Goal: Leave review/rating

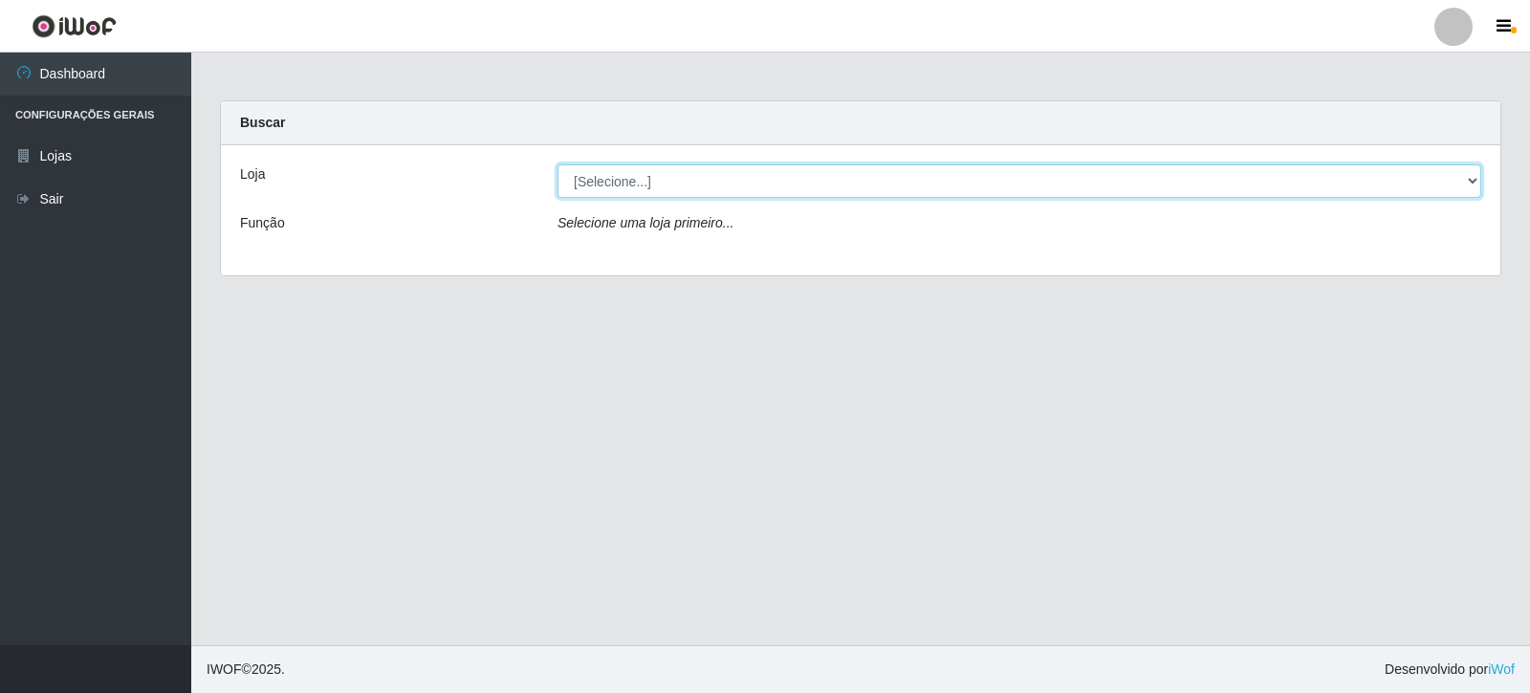
click at [866, 180] on select "[Selecione...] Rede Compras Supermercados - LOJA 3" at bounding box center [1020, 180] width 924 height 33
select select "162"
click at [558, 164] on select "[Selecione...] Rede Compras Supermercados - LOJA 3" at bounding box center [1020, 180] width 924 height 33
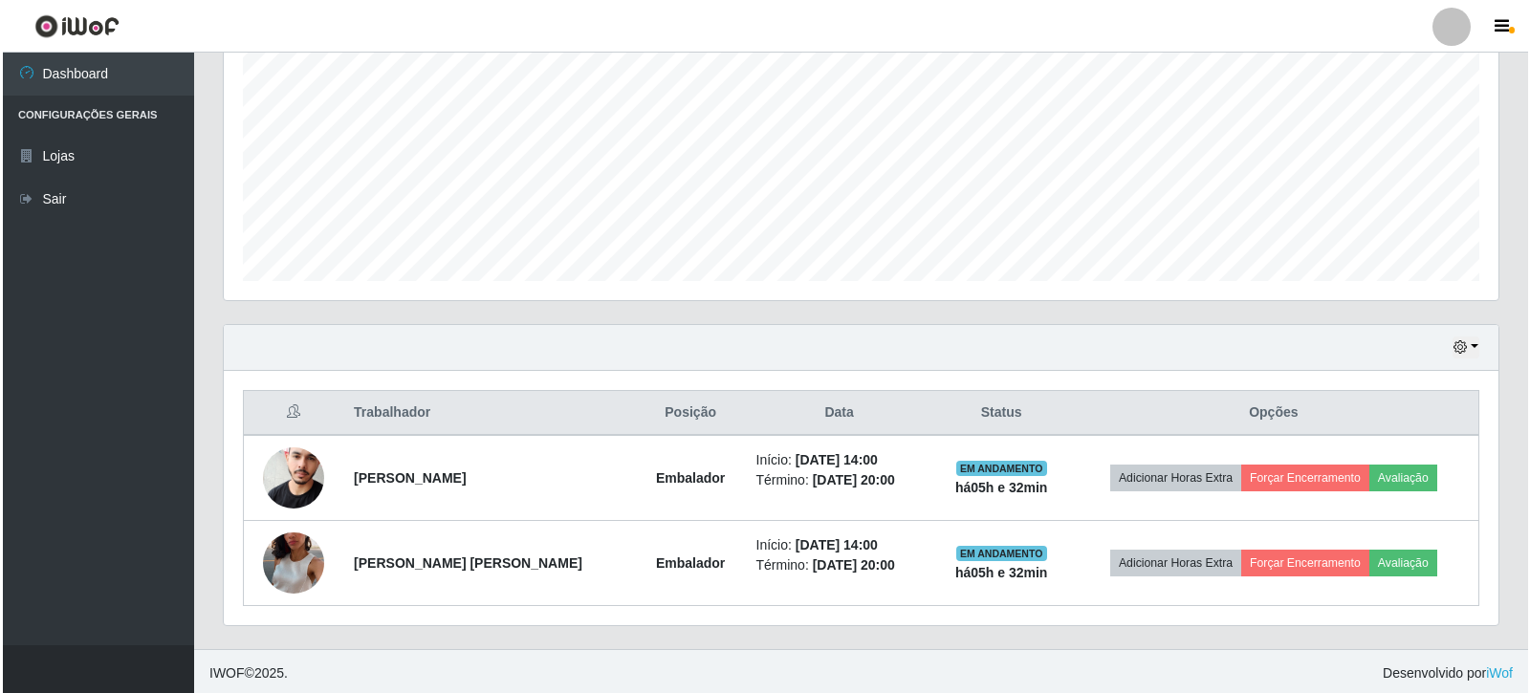
scroll to position [406, 0]
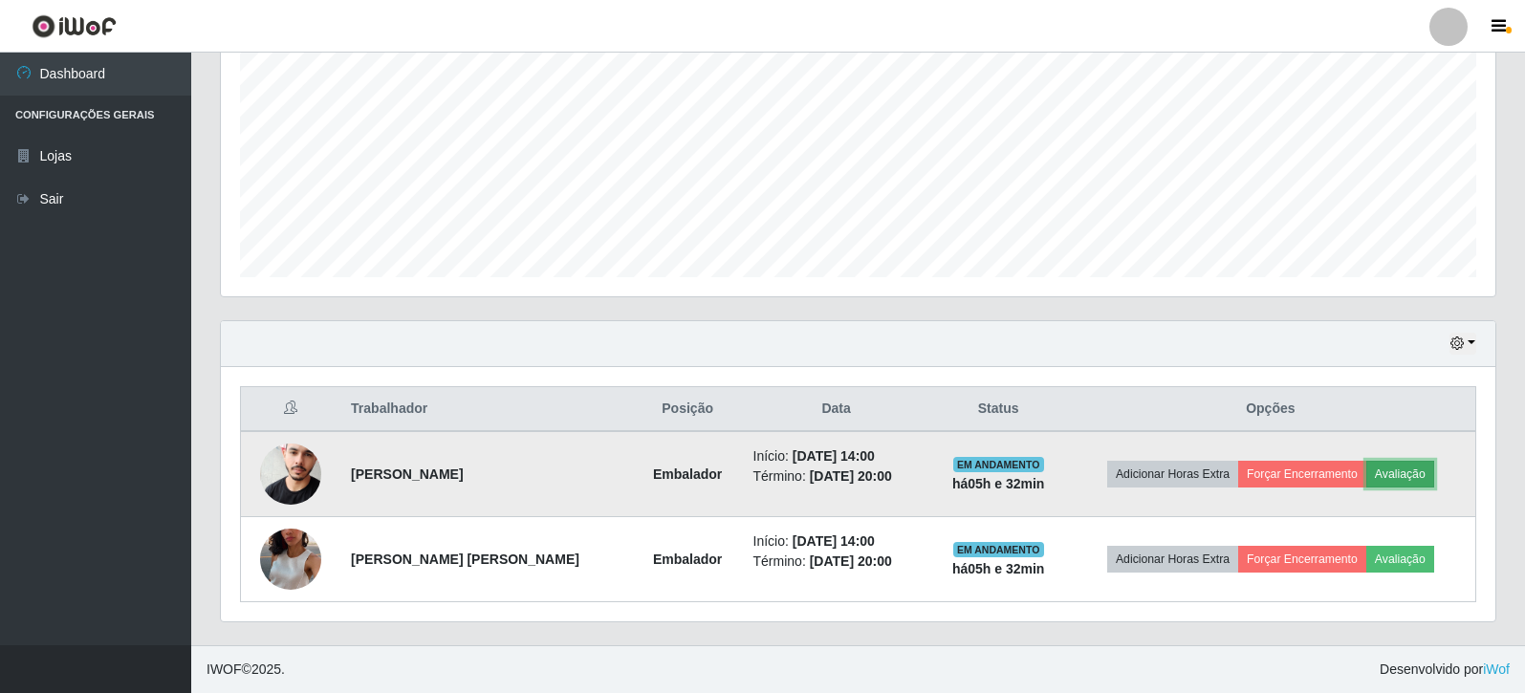
click at [1400, 468] on button "Avaliação" at bounding box center [1401, 474] width 68 height 27
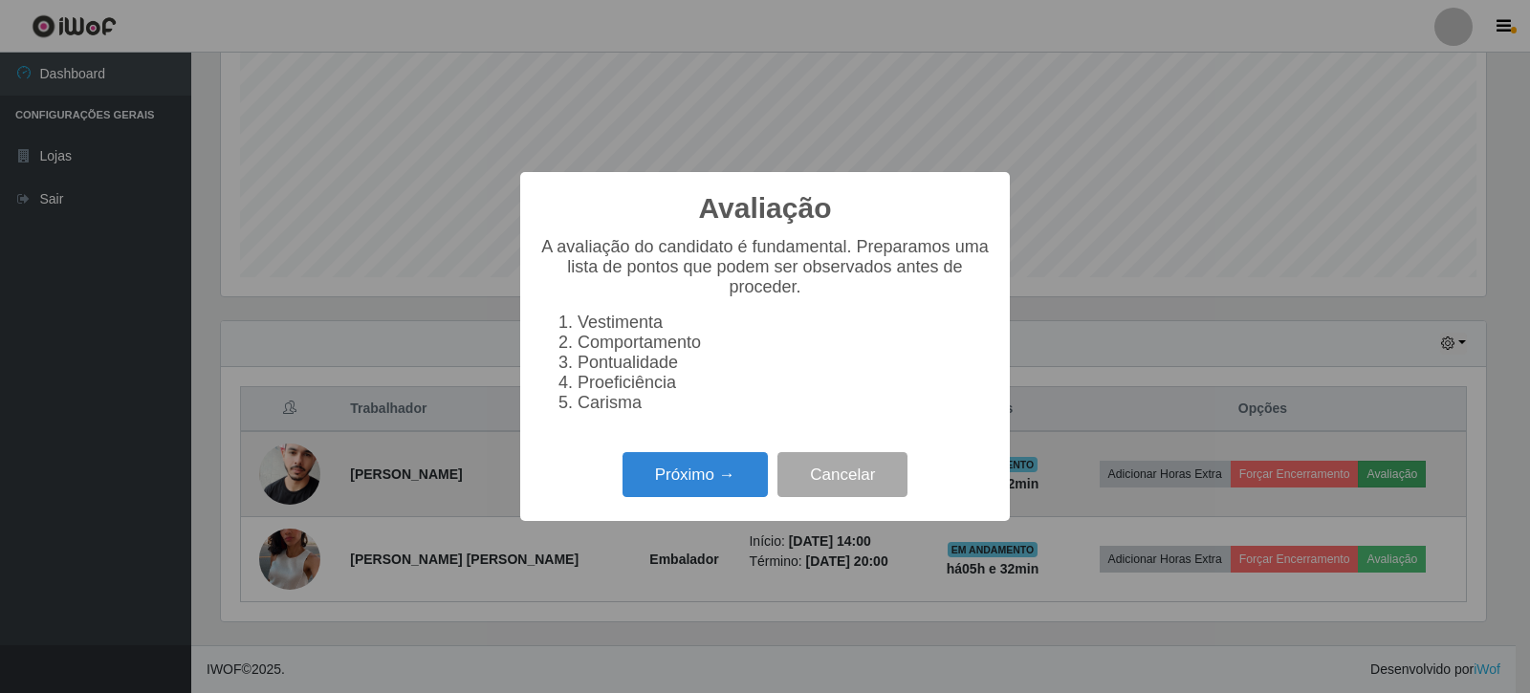
scroll to position [397, 1265]
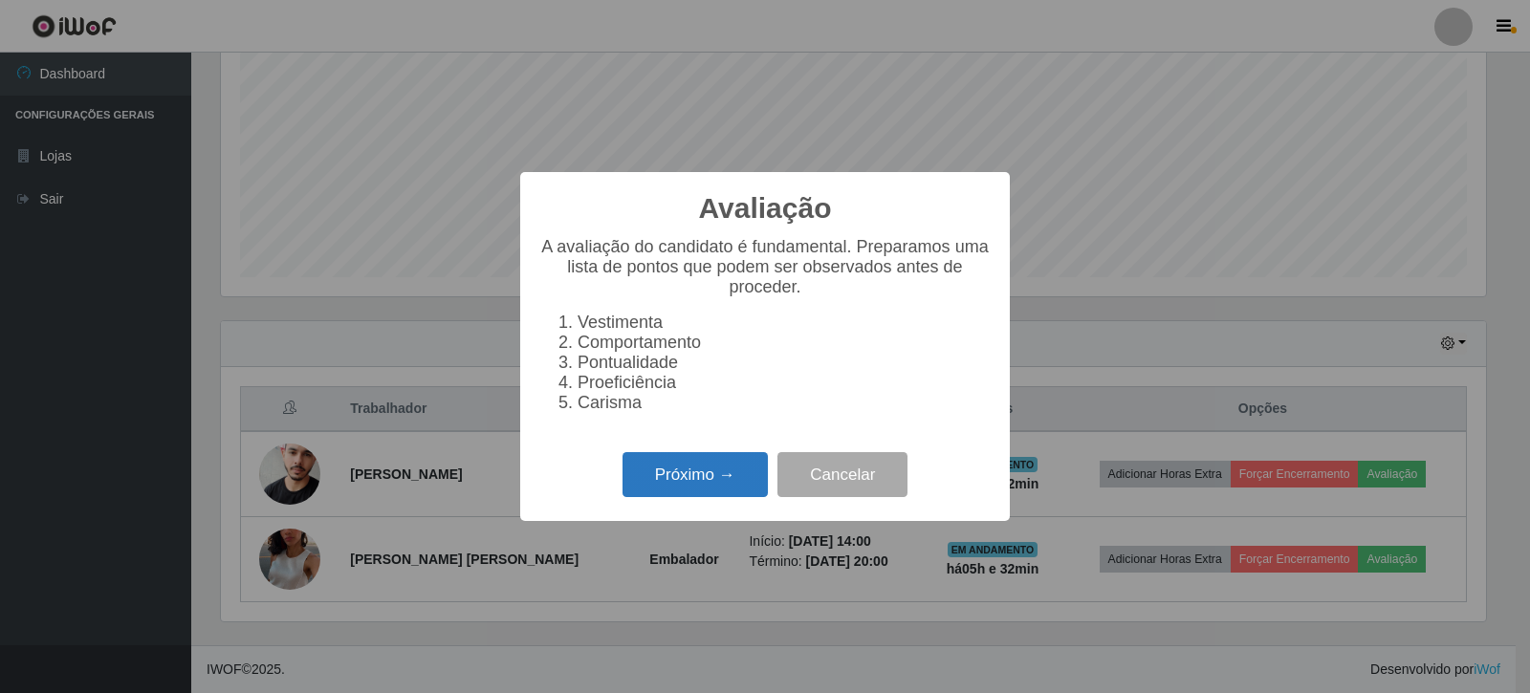
click at [711, 488] on button "Próximo →" at bounding box center [695, 474] width 145 height 45
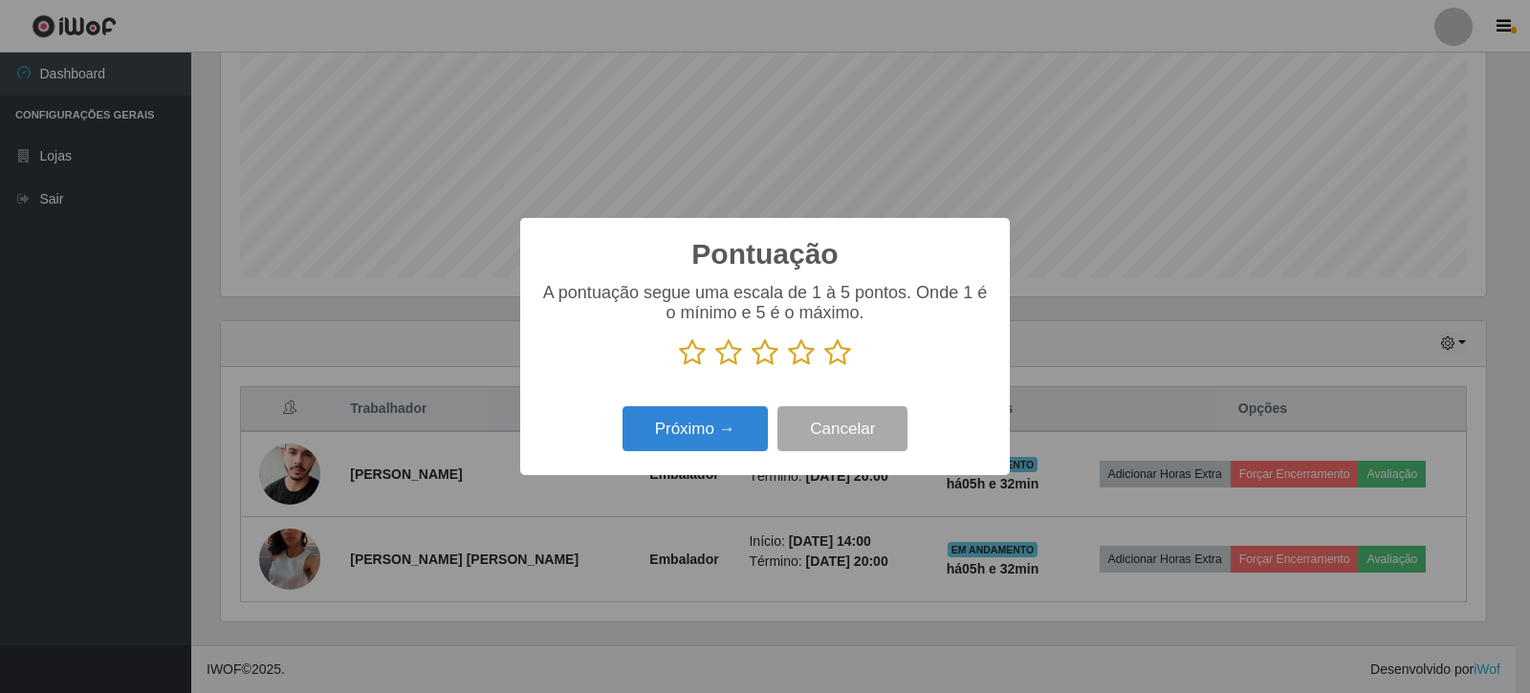
scroll to position [955974, 955105]
click at [832, 359] on icon at bounding box center [837, 353] width 27 height 29
click at [824, 367] on input "radio" at bounding box center [824, 367] width 0 height 0
click at [671, 439] on button "Próximo →" at bounding box center [695, 428] width 145 height 45
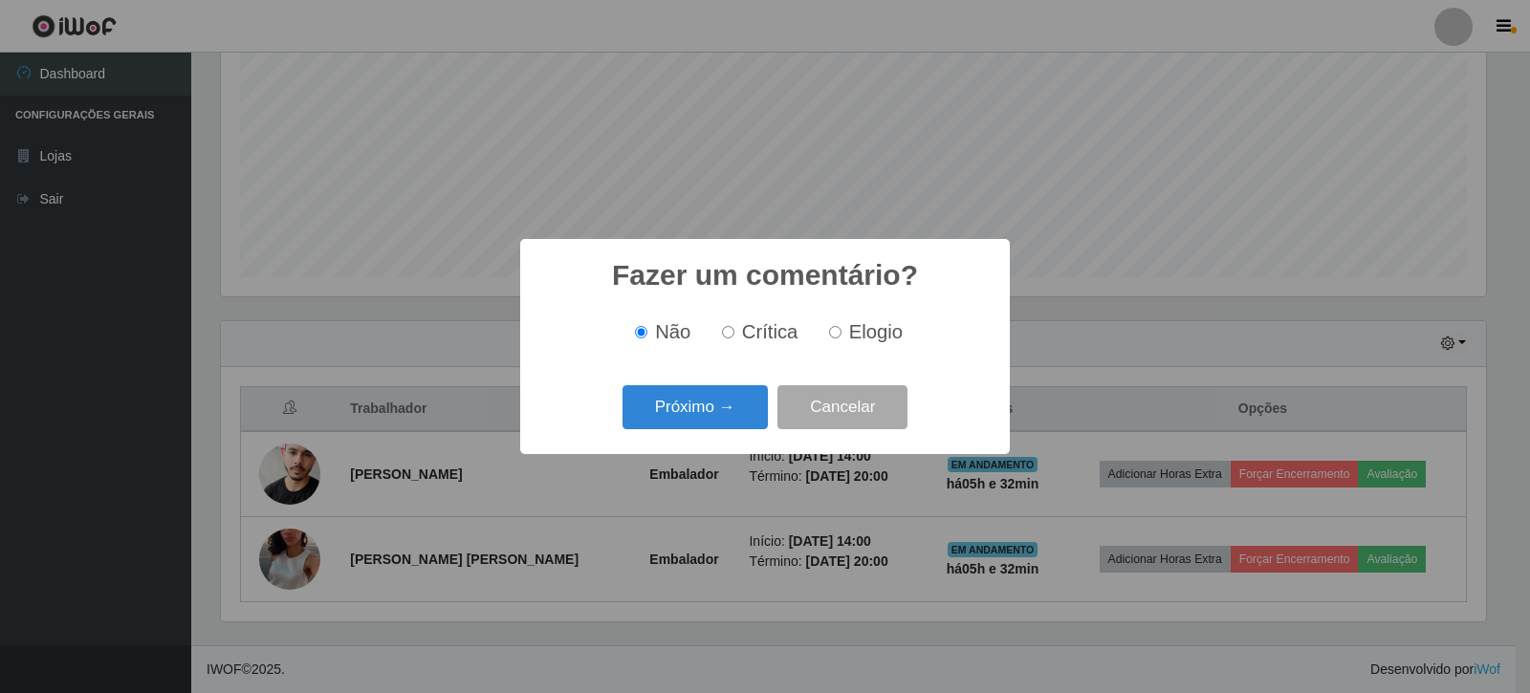
click at [829, 332] on input "Elogio" at bounding box center [835, 332] width 12 height 12
radio input "true"
click at [632, 453] on div "Fazer um comentário? × Não Crítica Elogio Próximo → Cancelar" at bounding box center [765, 346] width 490 height 214
click at [682, 409] on button "Próximo →" at bounding box center [695, 407] width 145 height 45
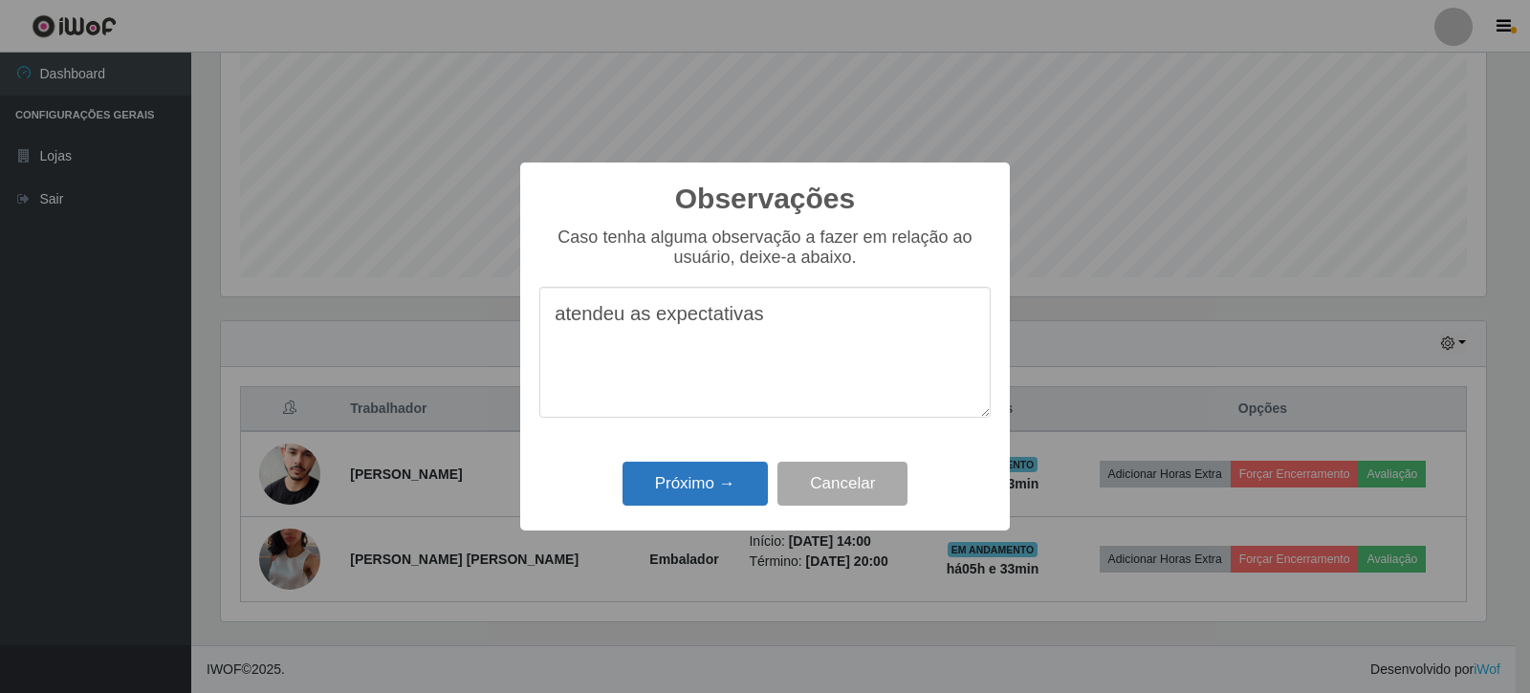
type textarea "atendeu as expectativas"
click at [717, 482] on button "Próximo →" at bounding box center [695, 484] width 145 height 45
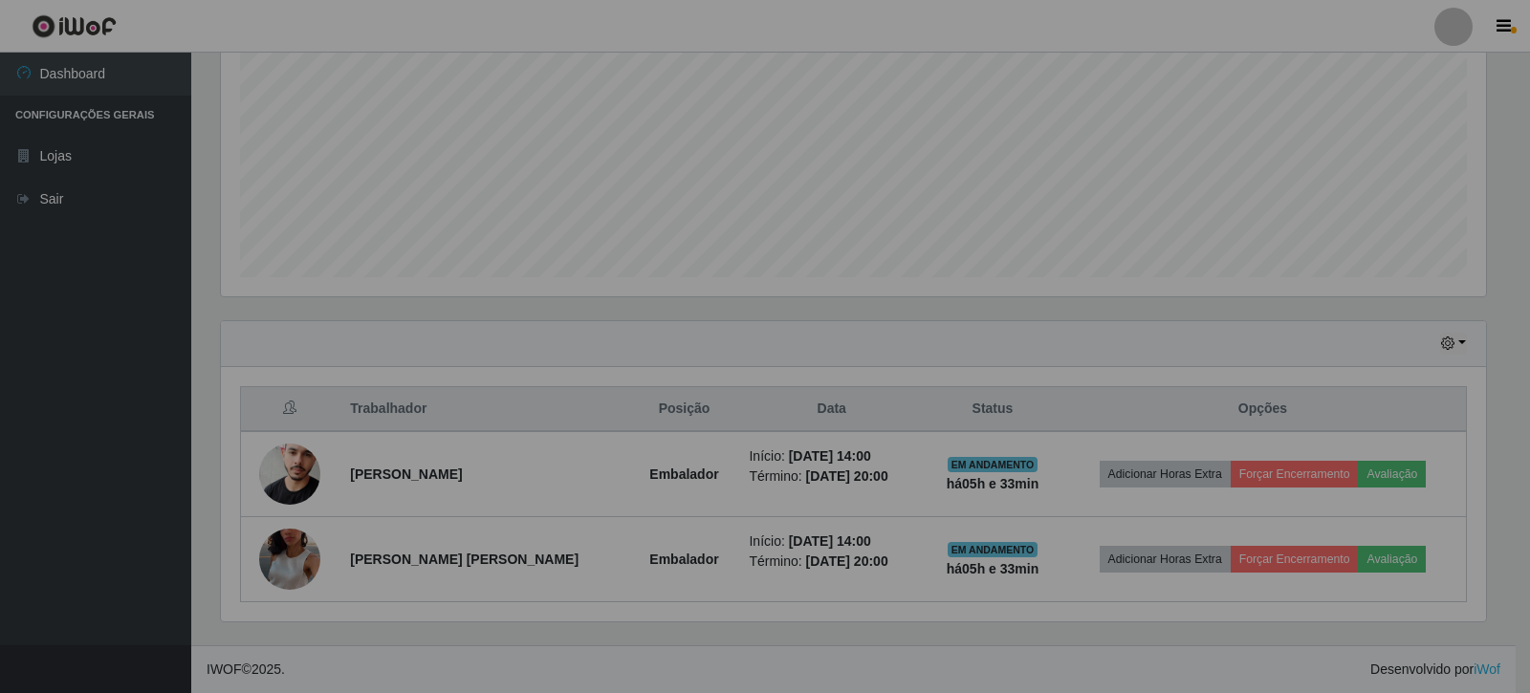
scroll to position [397, 1275]
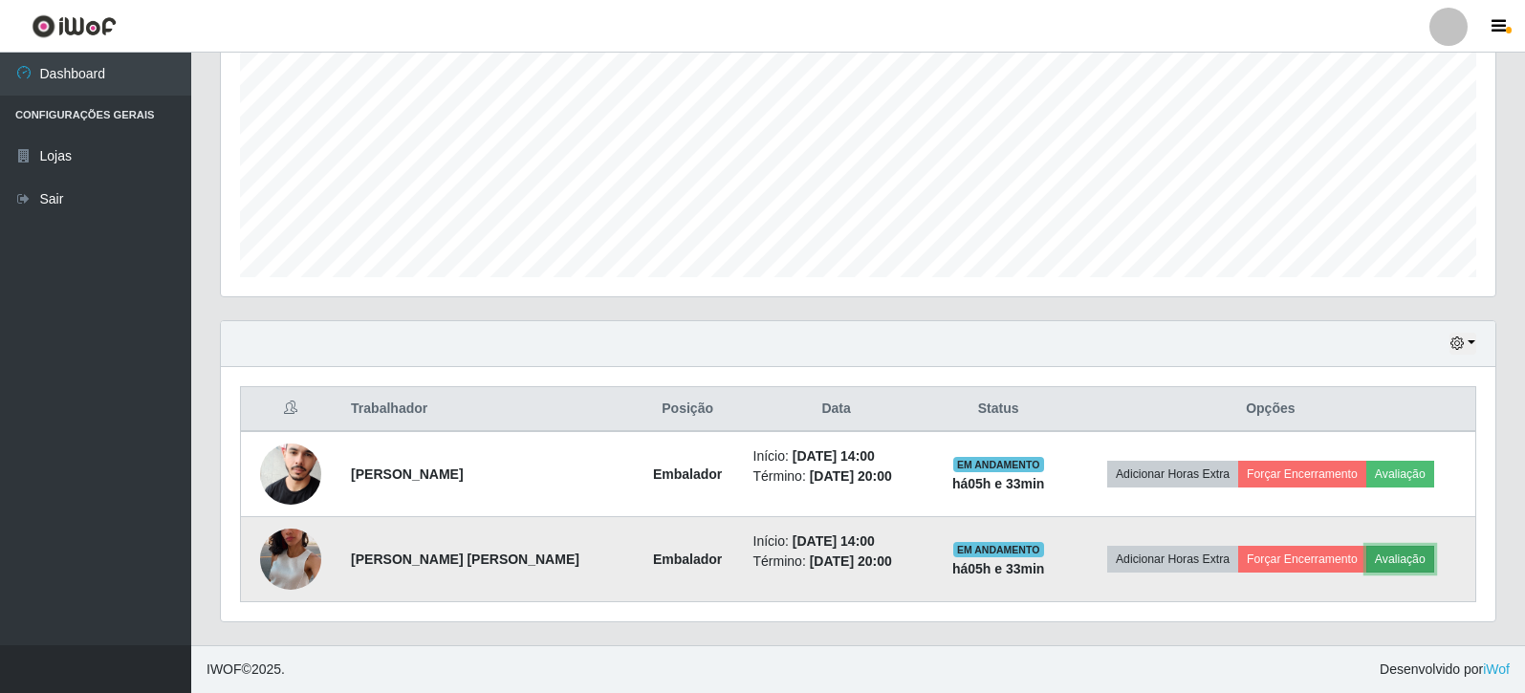
click at [1405, 547] on button "Avaliação" at bounding box center [1401, 559] width 68 height 27
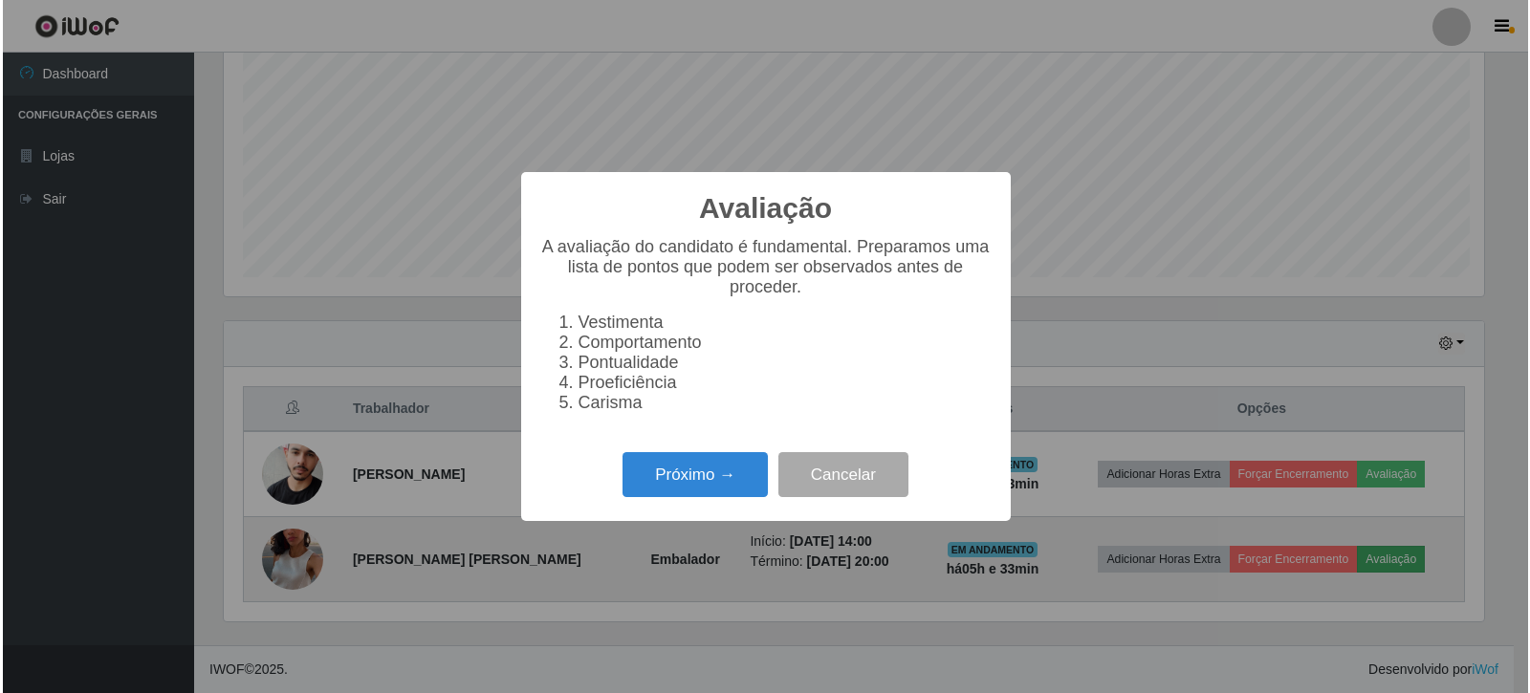
scroll to position [397, 1265]
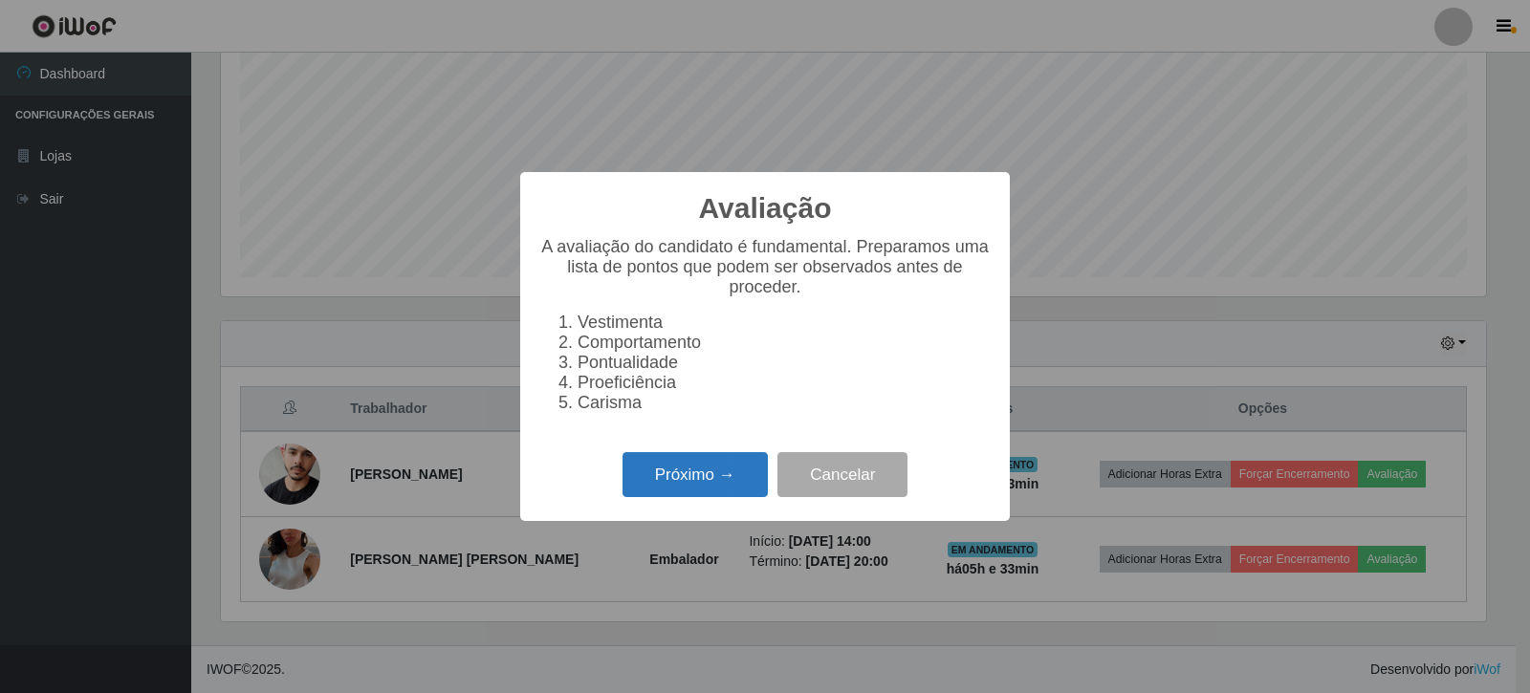
click at [725, 494] on button "Próximo →" at bounding box center [695, 474] width 145 height 45
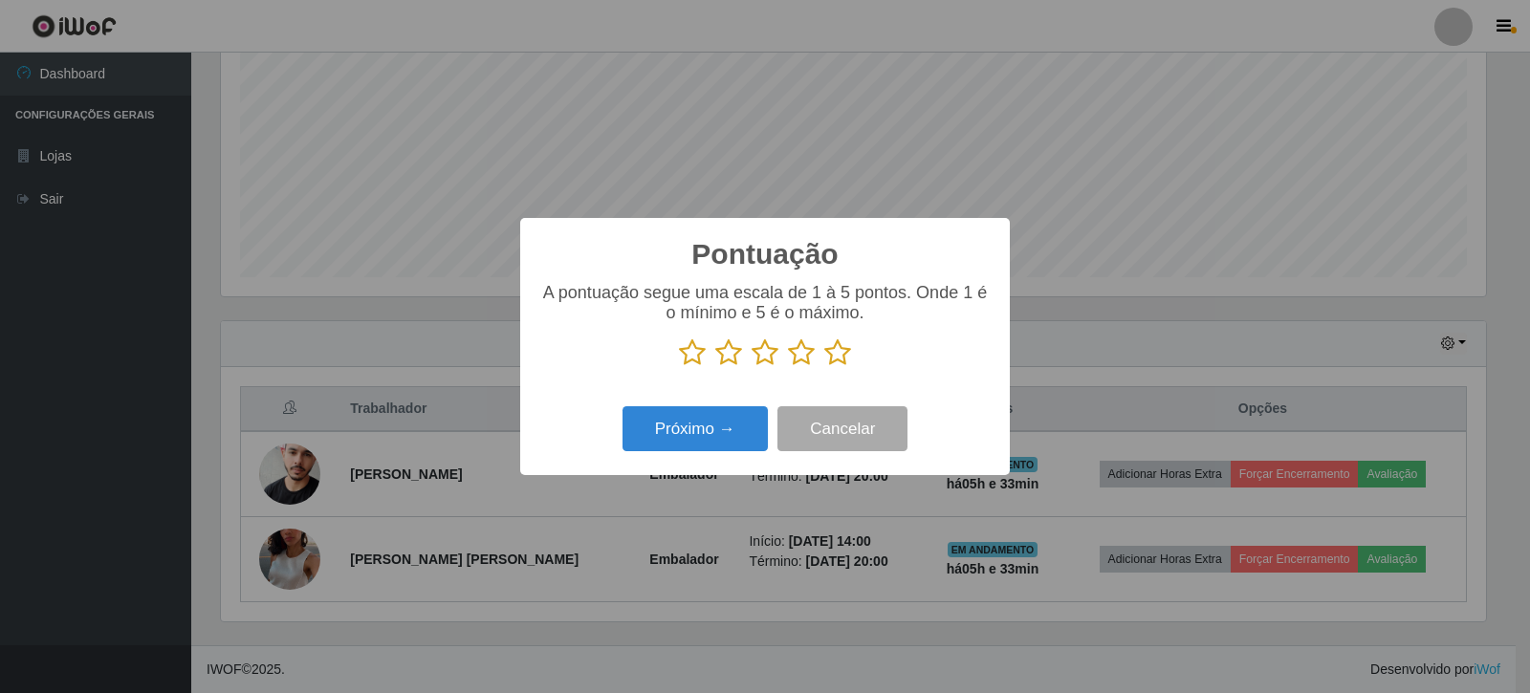
scroll to position [955974, 955105]
click at [838, 356] on icon at bounding box center [837, 353] width 27 height 29
click at [824, 367] on input "radio" at bounding box center [824, 367] width 0 height 0
click at [728, 439] on button "Próximo →" at bounding box center [695, 428] width 145 height 45
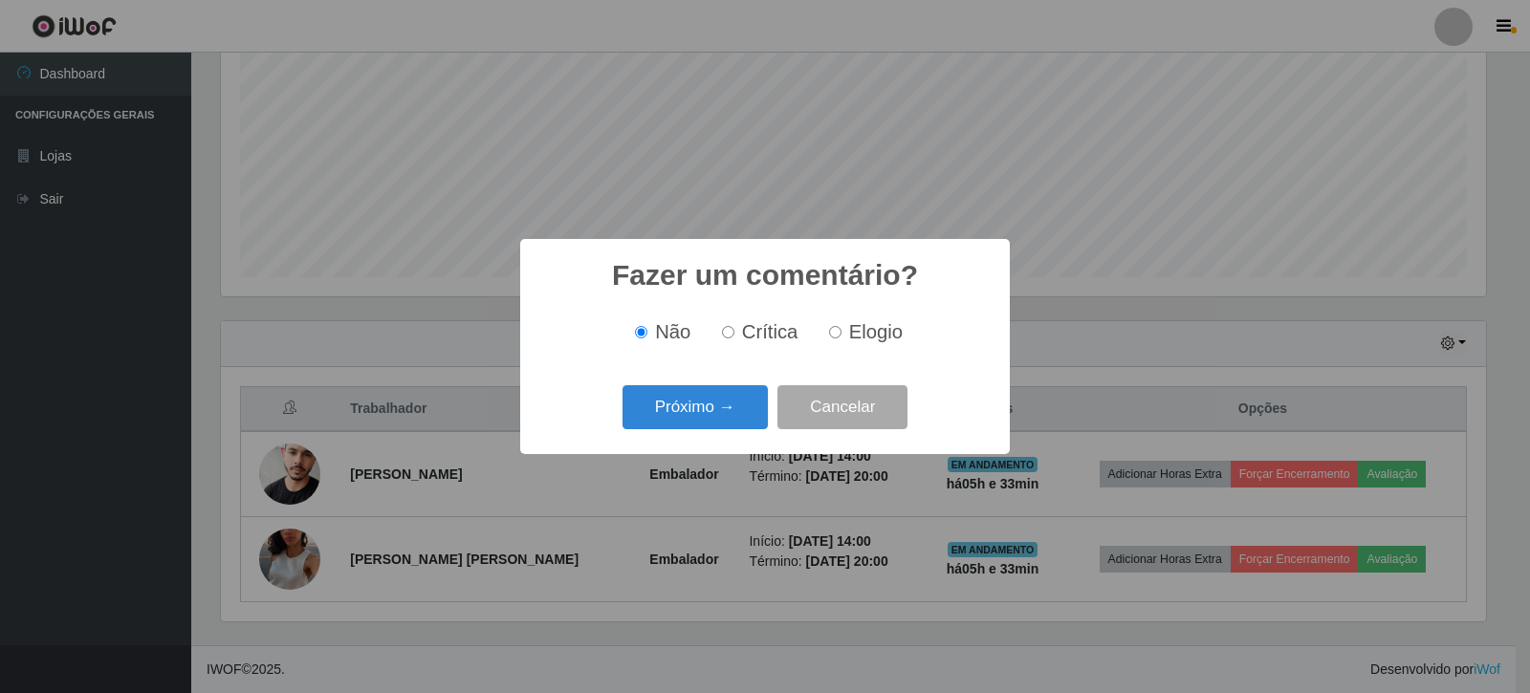
click at [836, 339] on input "Elogio" at bounding box center [835, 332] width 12 height 12
radio input "true"
click at [723, 416] on button "Próximo →" at bounding box center [695, 407] width 145 height 45
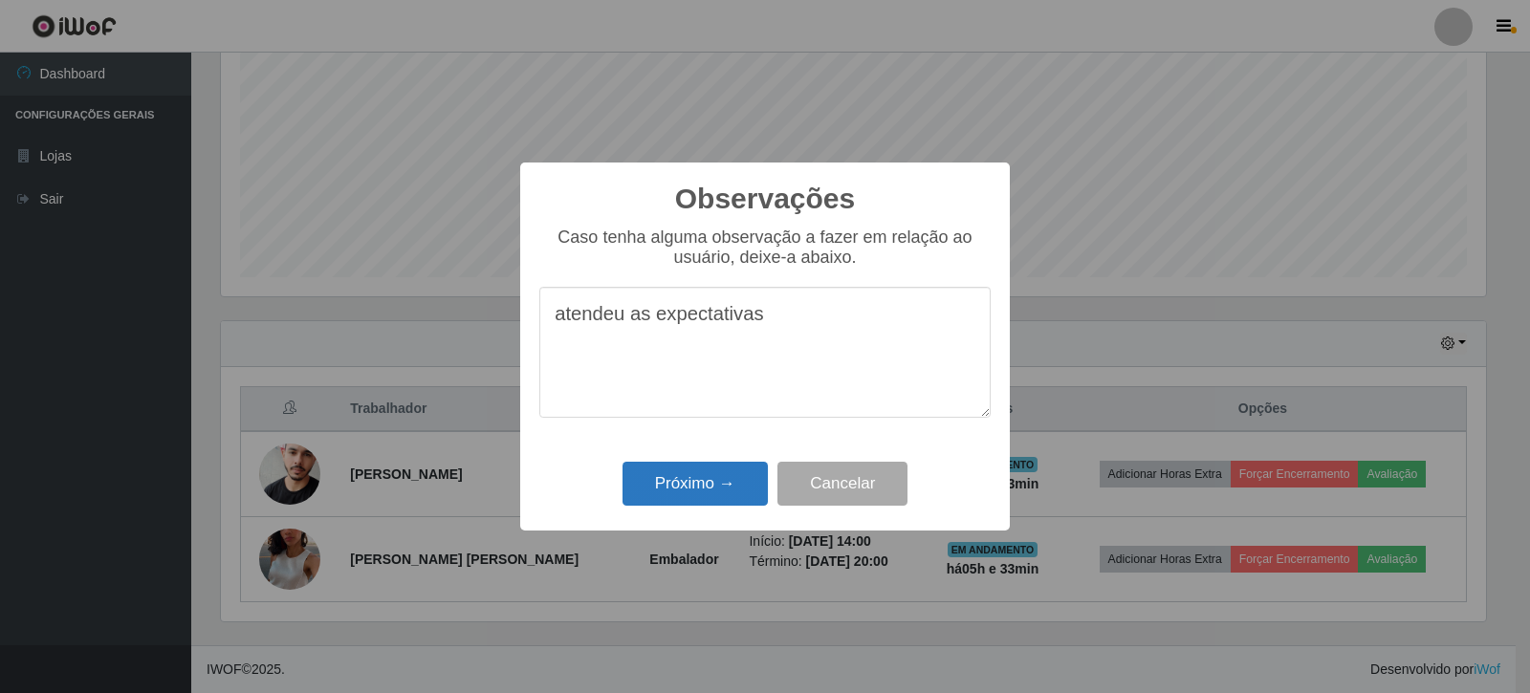
type textarea "atendeu as expectativas"
click at [697, 493] on button "Próximo →" at bounding box center [695, 484] width 145 height 45
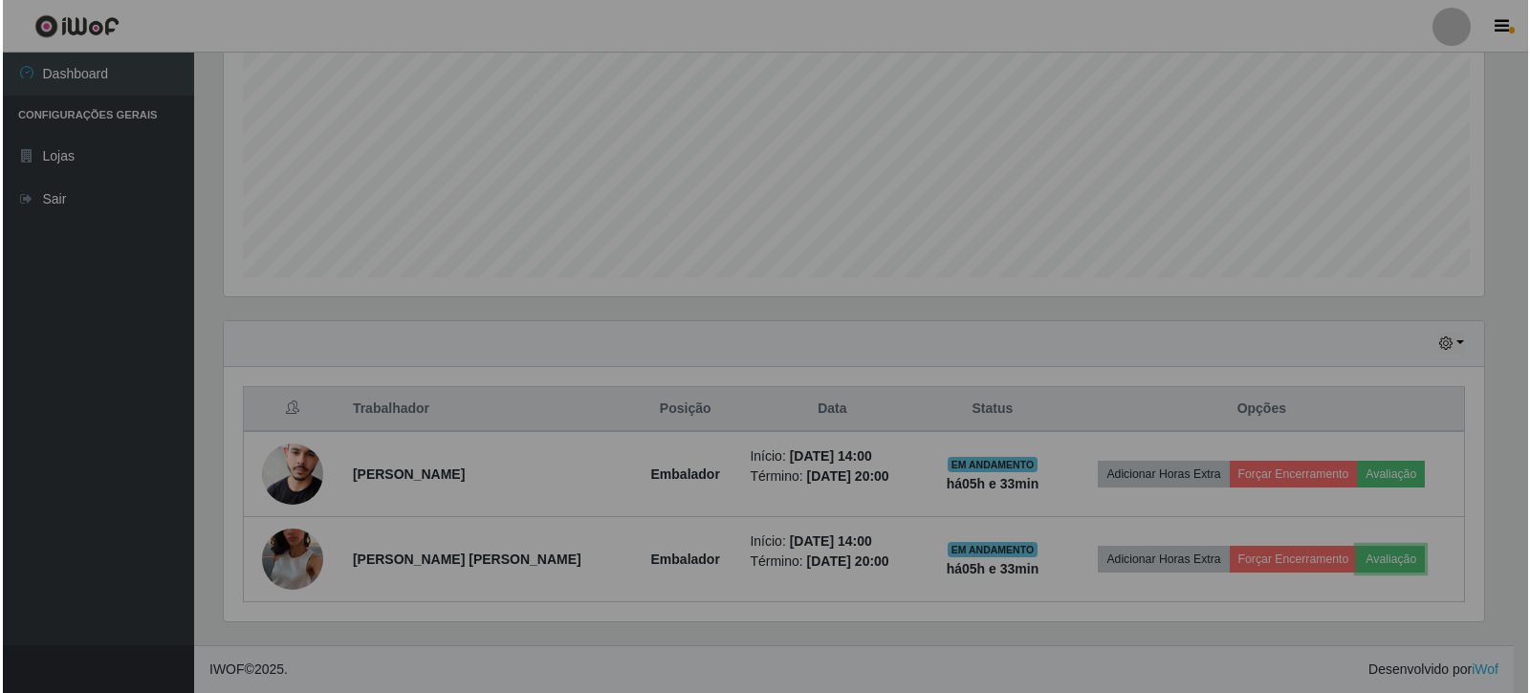
scroll to position [397, 1275]
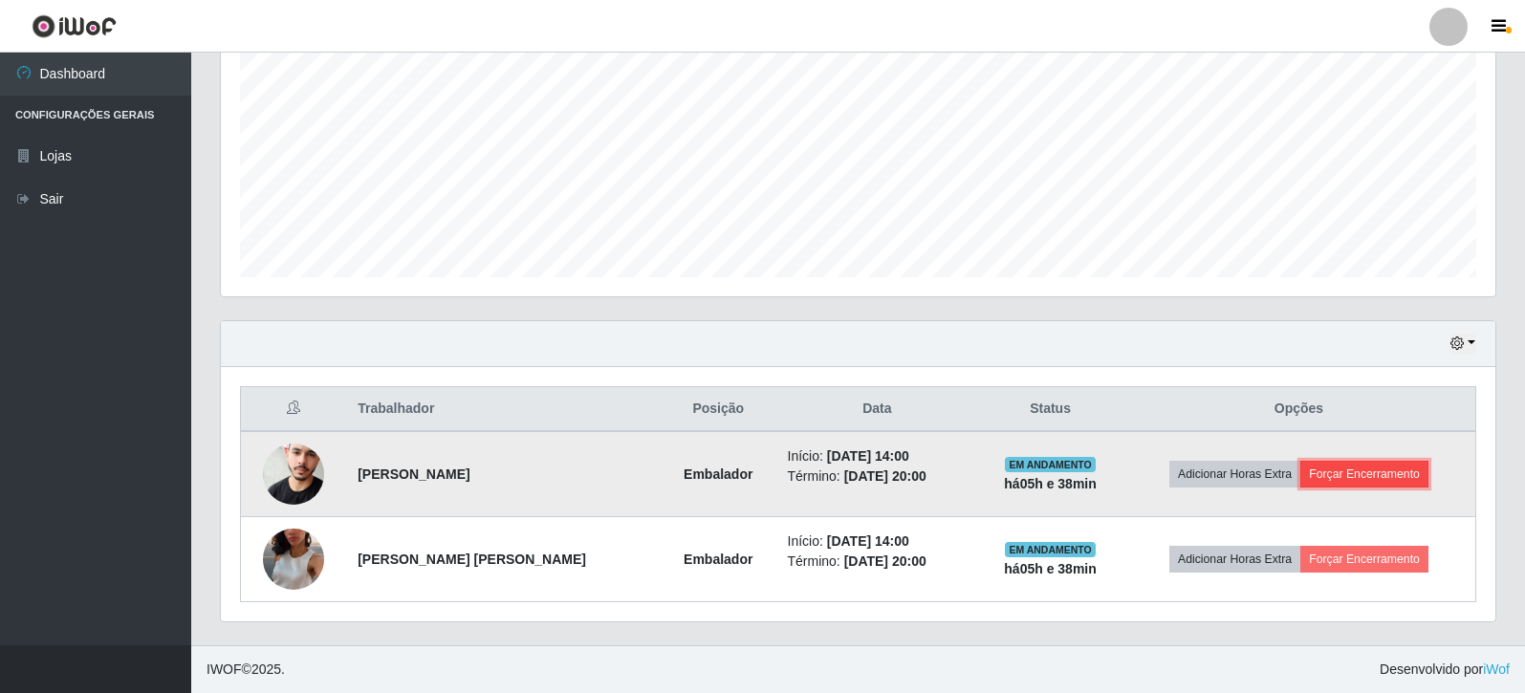
click at [1398, 471] on button "Forçar Encerramento" at bounding box center [1365, 474] width 128 height 27
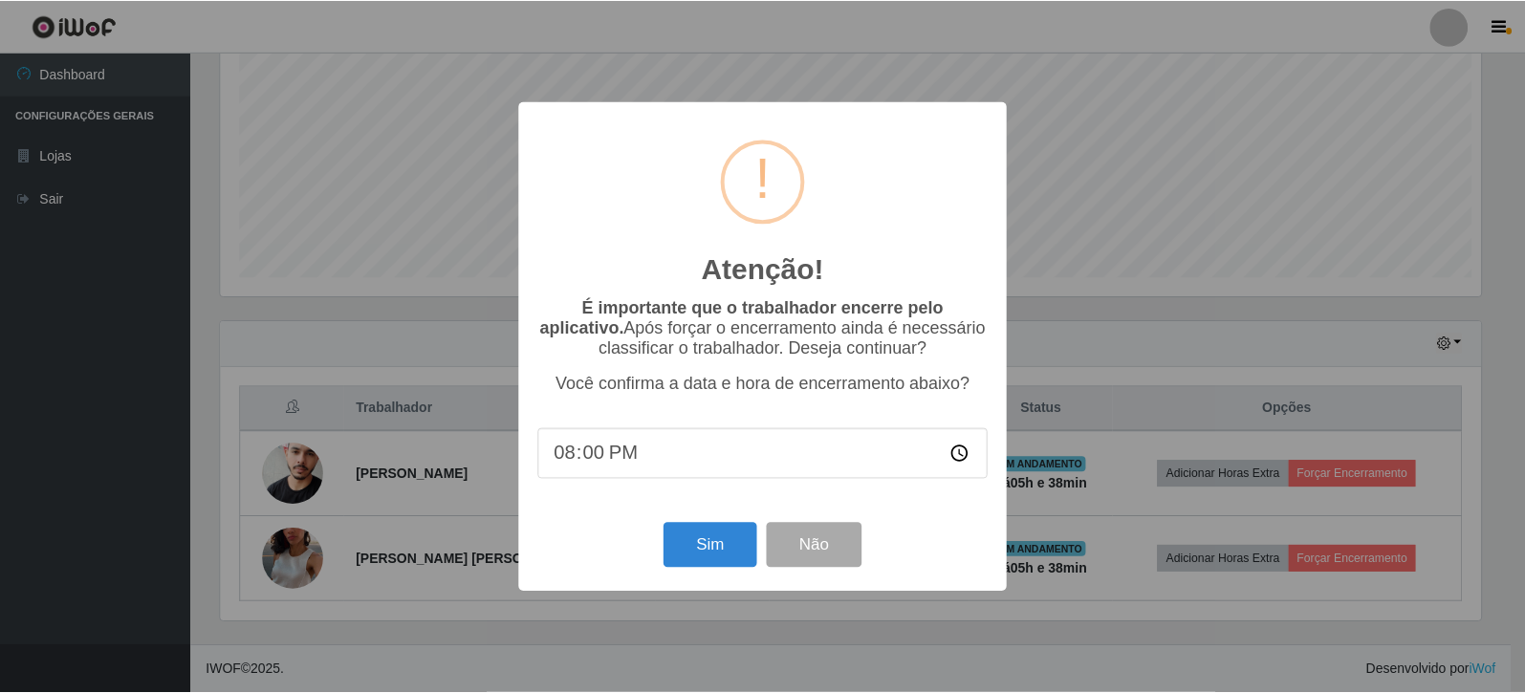
scroll to position [397, 1265]
click at [707, 544] on button "Sim" at bounding box center [712, 545] width 93 height 45
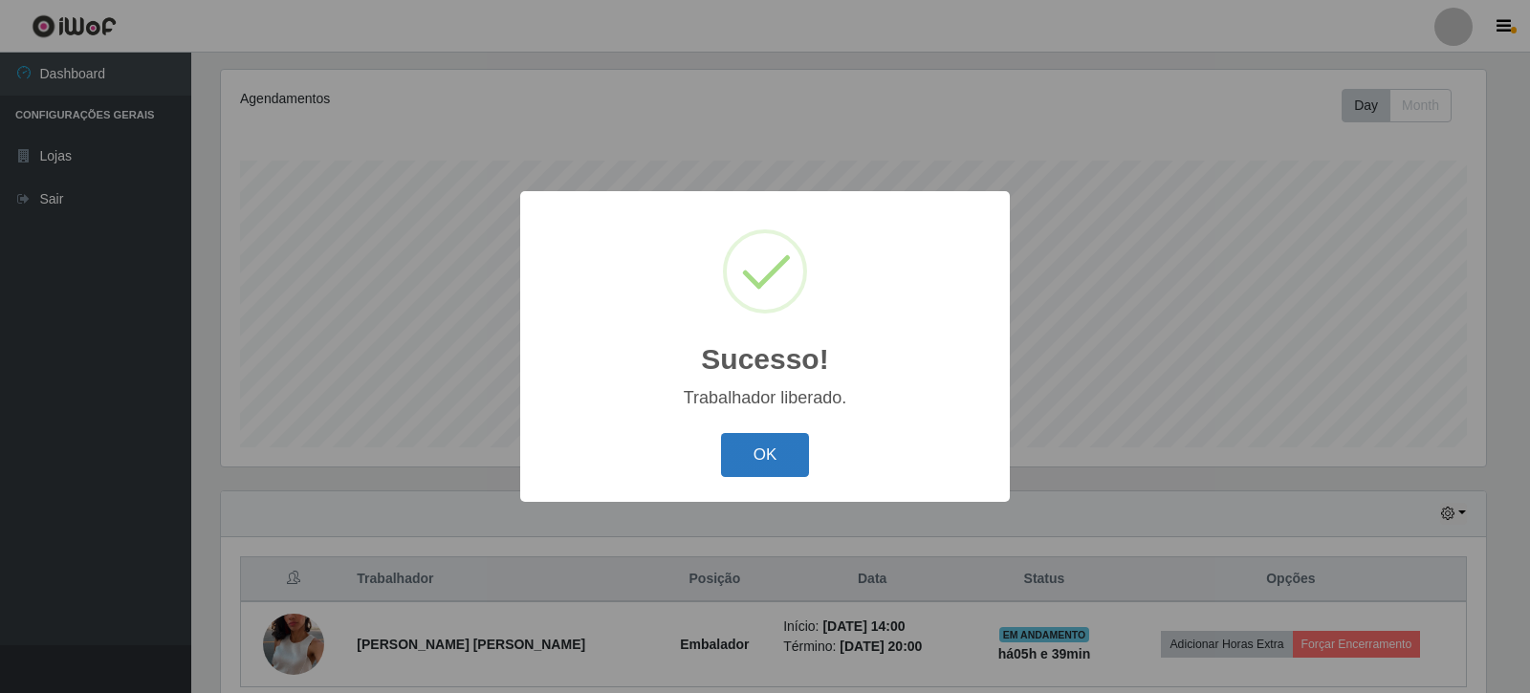
click at [745, 466] on button "OK" at bounding box center [765, 455] width 89 height 45
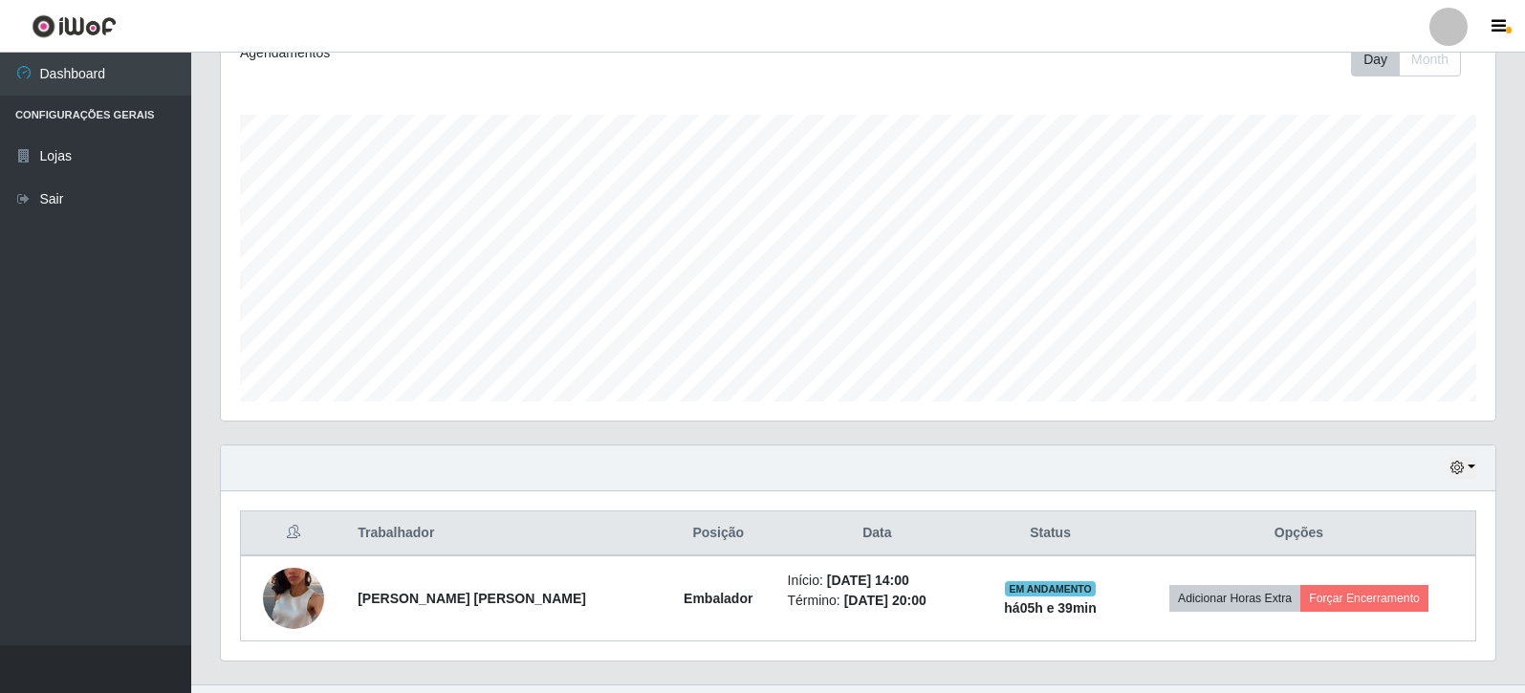
scroll to position [321, 0]
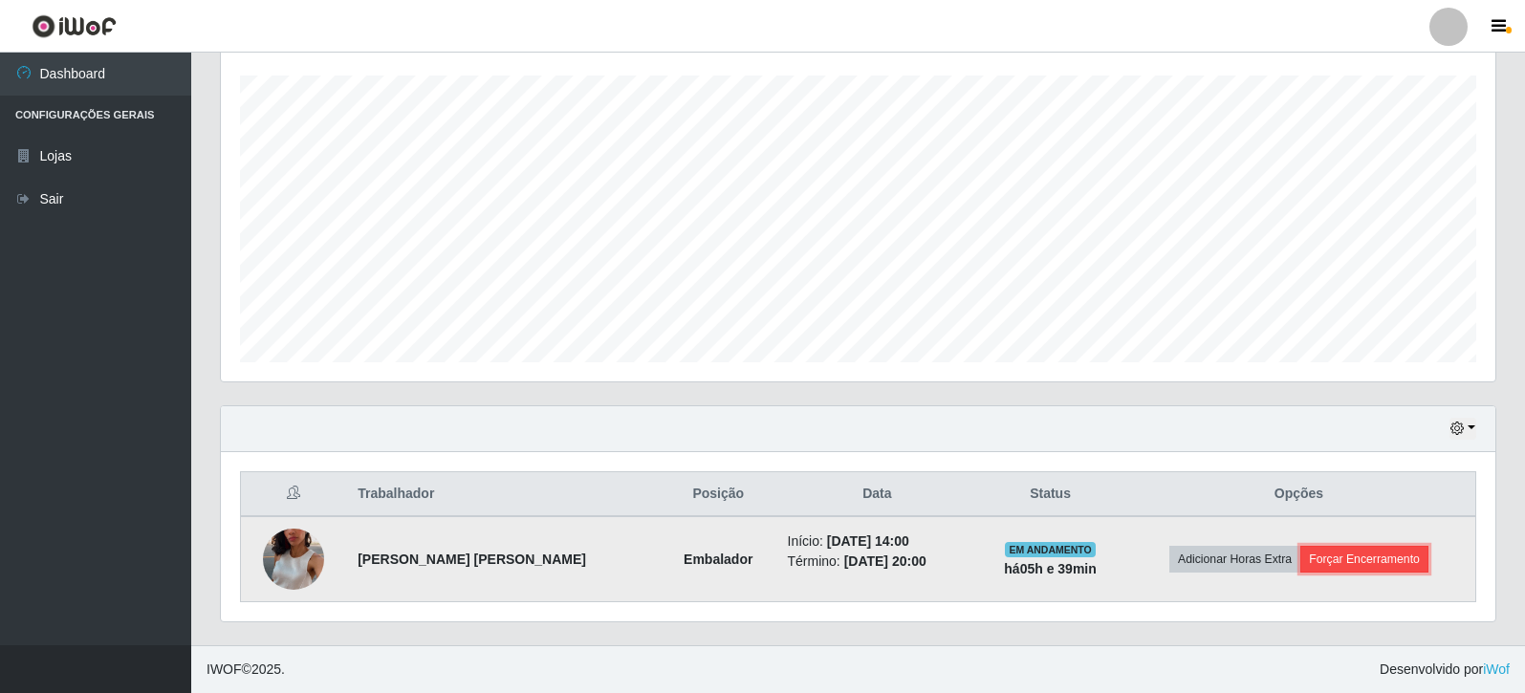
click at [1330, 572] on button "Forçar Encerramento" at bounding box center [1365, 559] width 128 height 27
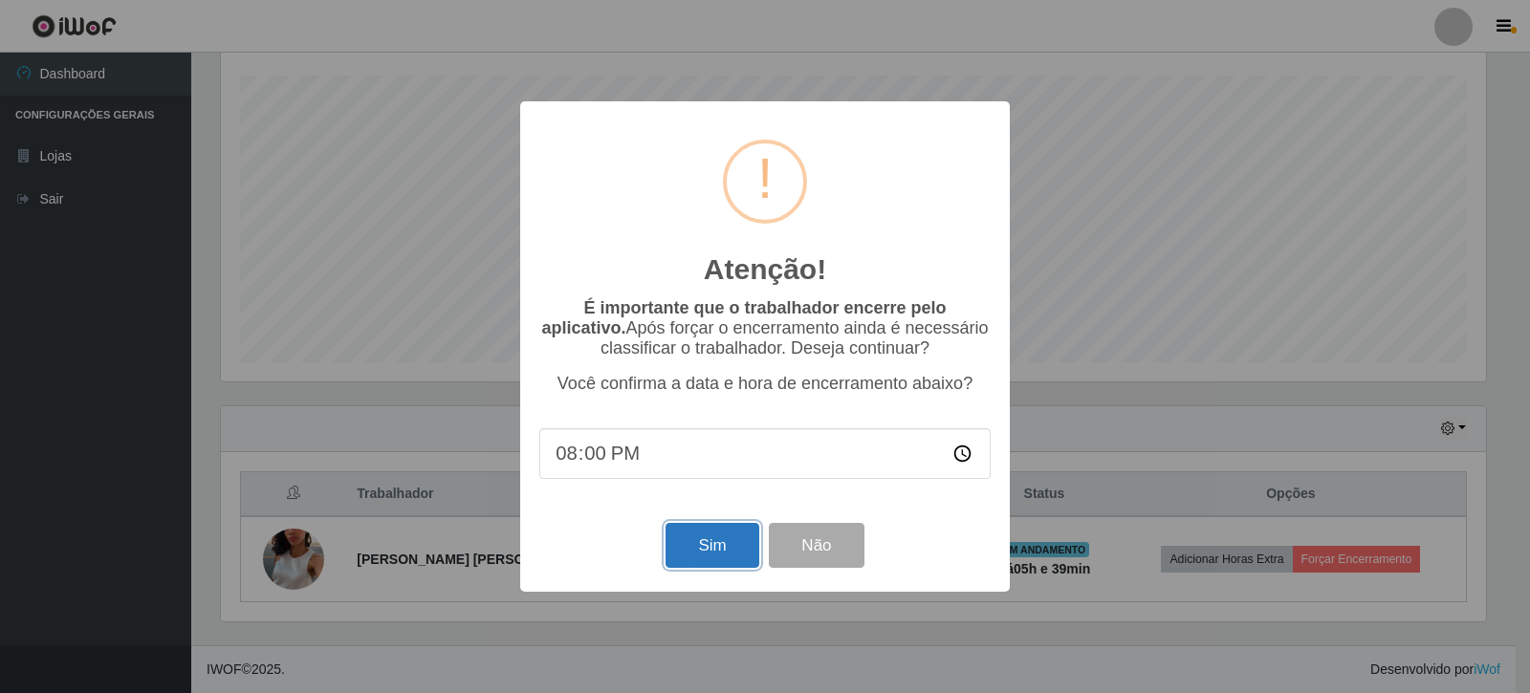
click at [732, 547] on button "Sim" at bounding box center [712, 545] width 93 height 45
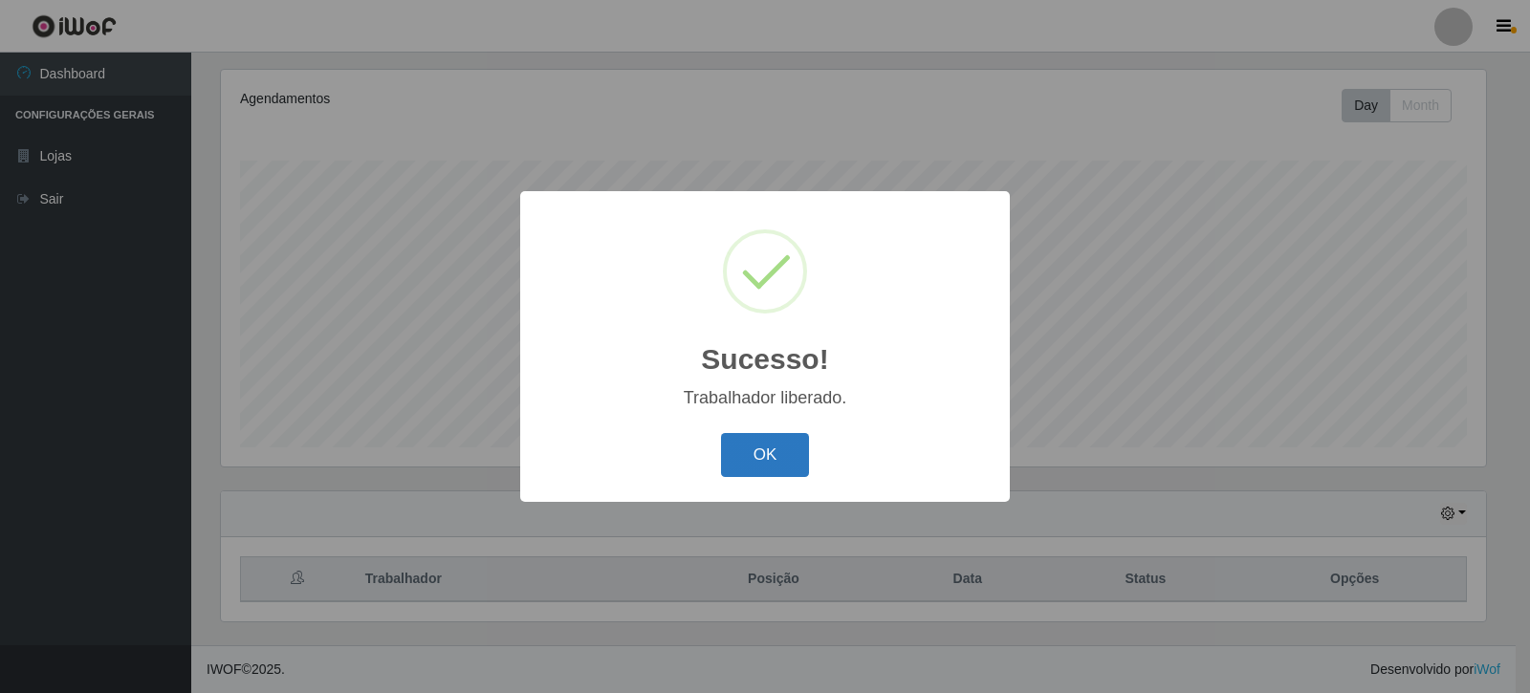
click at [746, 458] on button "OK" at bounding box center [765, 455] width 89 height 45
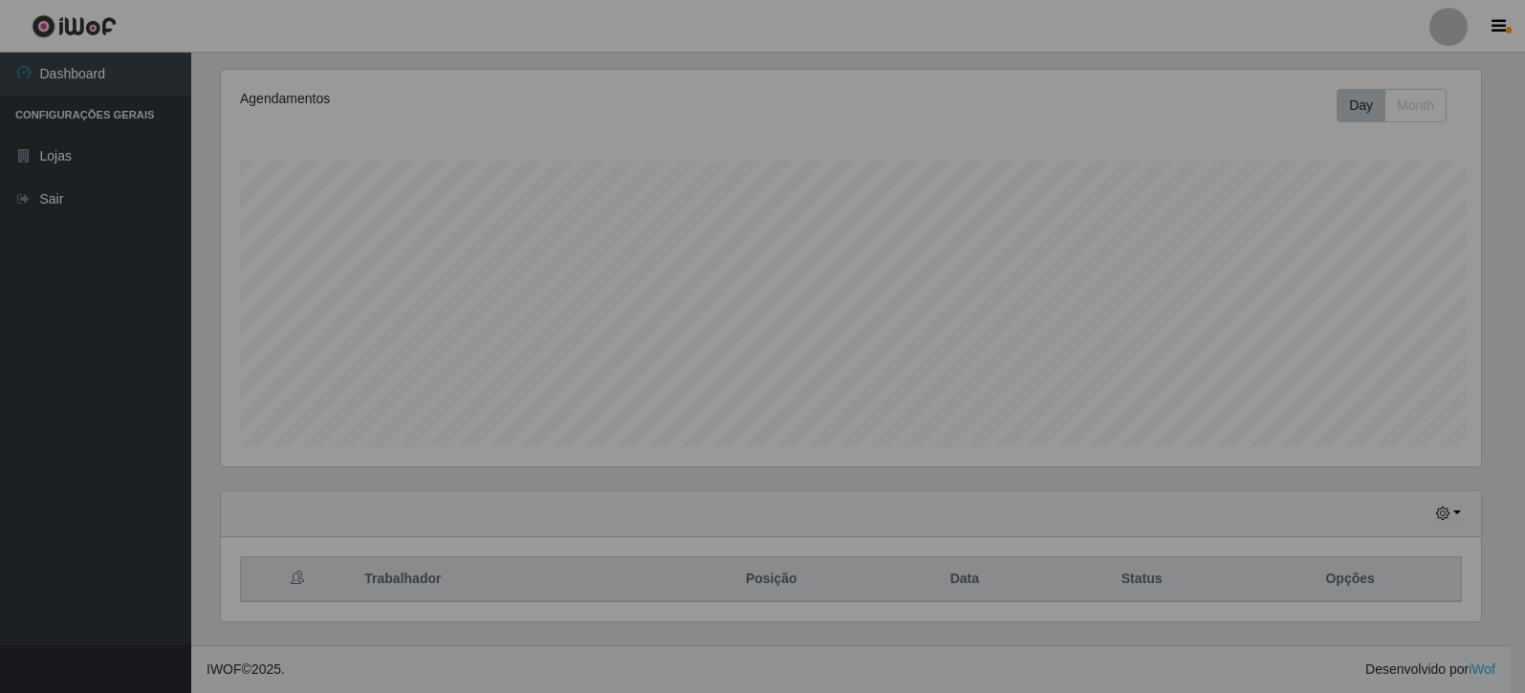
scroll to position [397, 1275]
